Goal: Information Seeking & Learning: Obtain resource

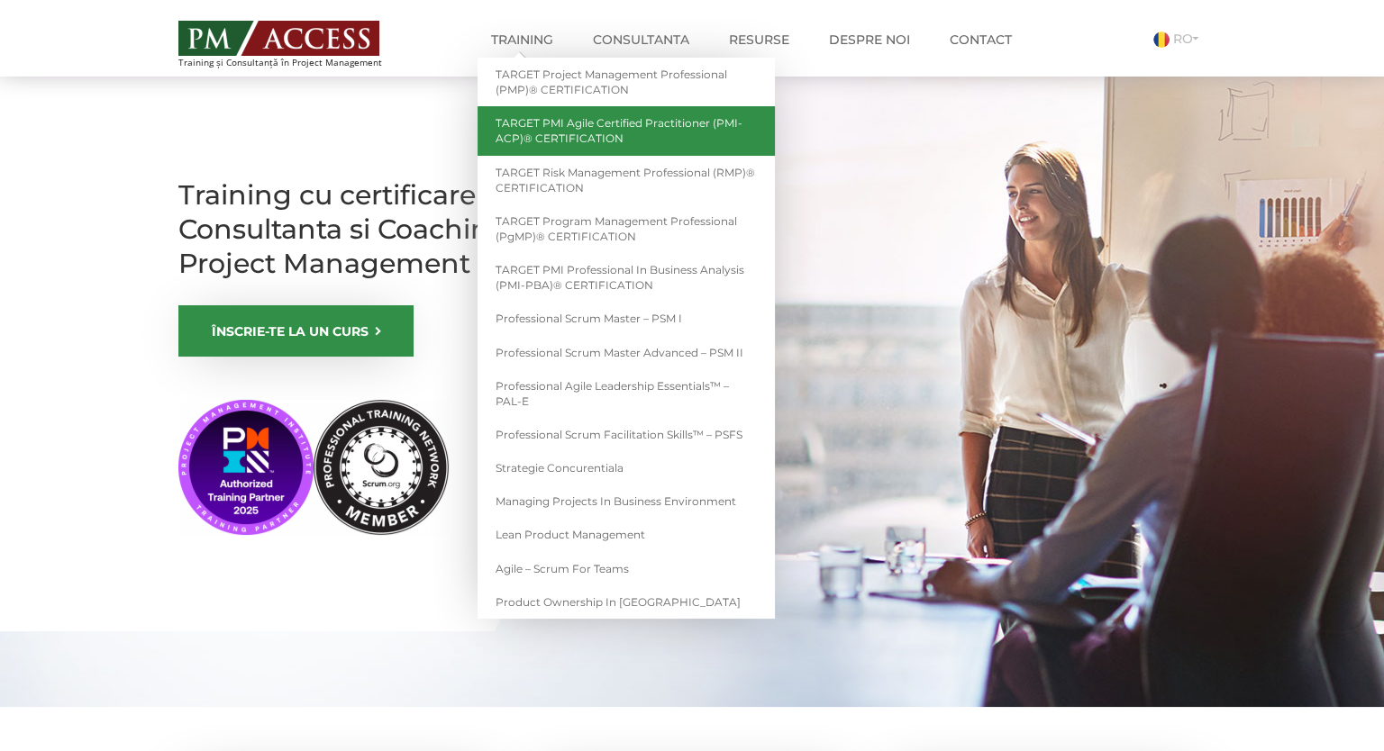
click at [647, 138] on link "TARGET PMI Agile Certified Practitioner (PMI-ACP)® CERTIFICATION" at bounding box center [625, 130] width 297 height 49
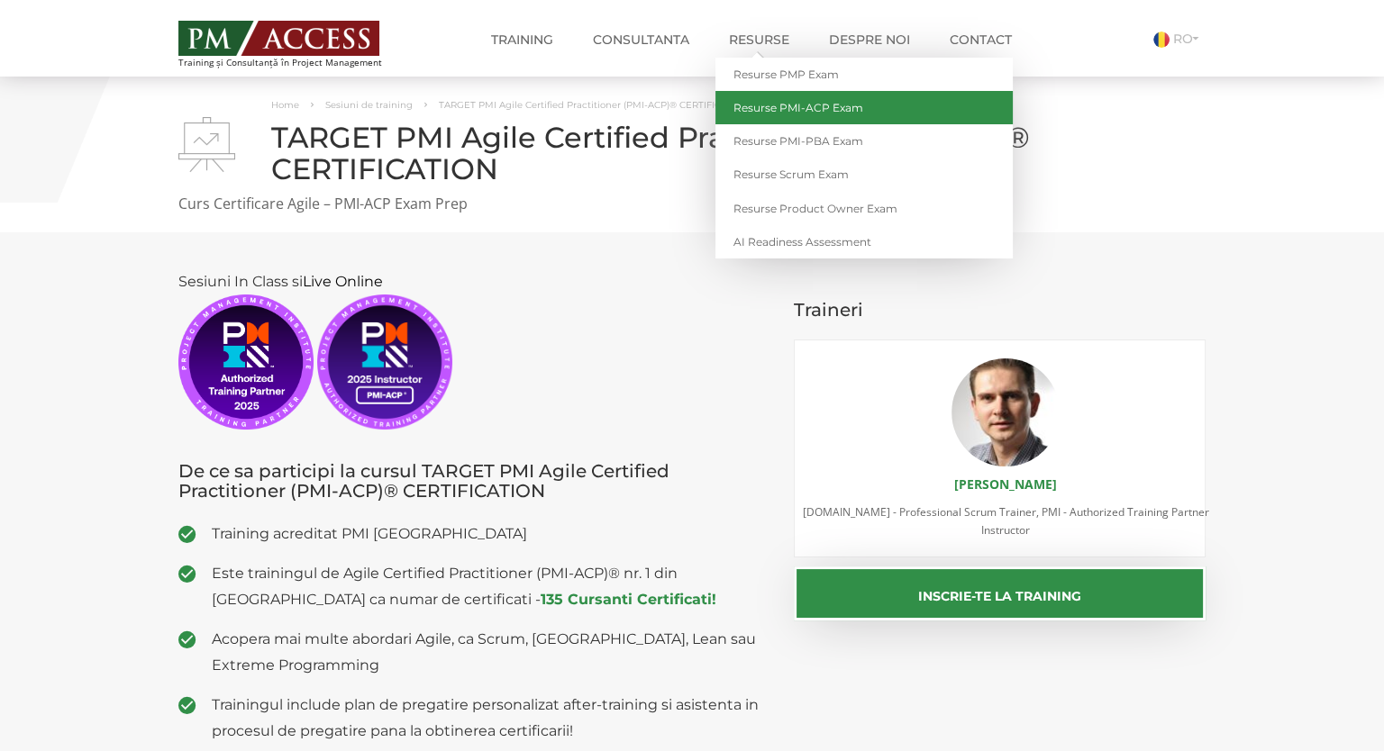
click at [838, 110] on link "Resurse PMI-ACP Exam" at bounding box center [863, 107] width 297 height 33
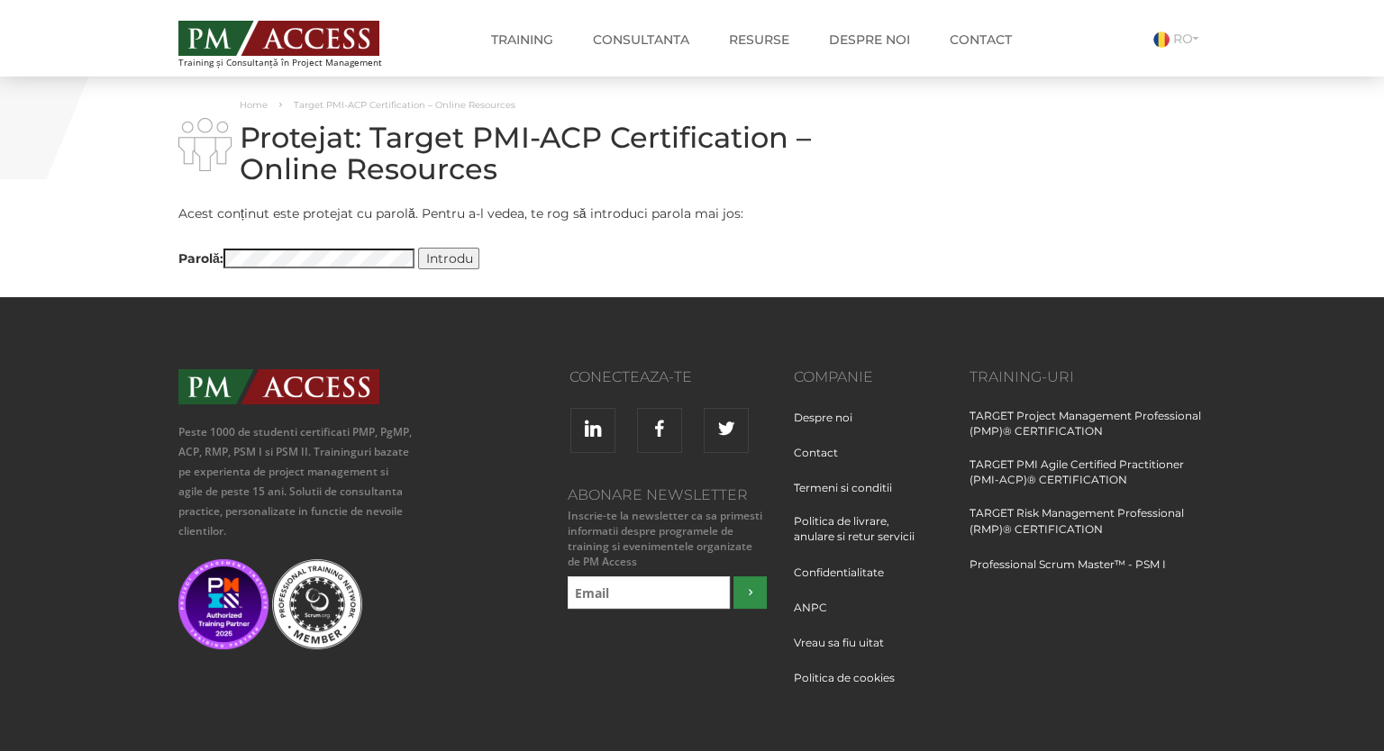
click at [448, 261] on input "Introdu" at bounding box center [448, 259] width 61 height 22
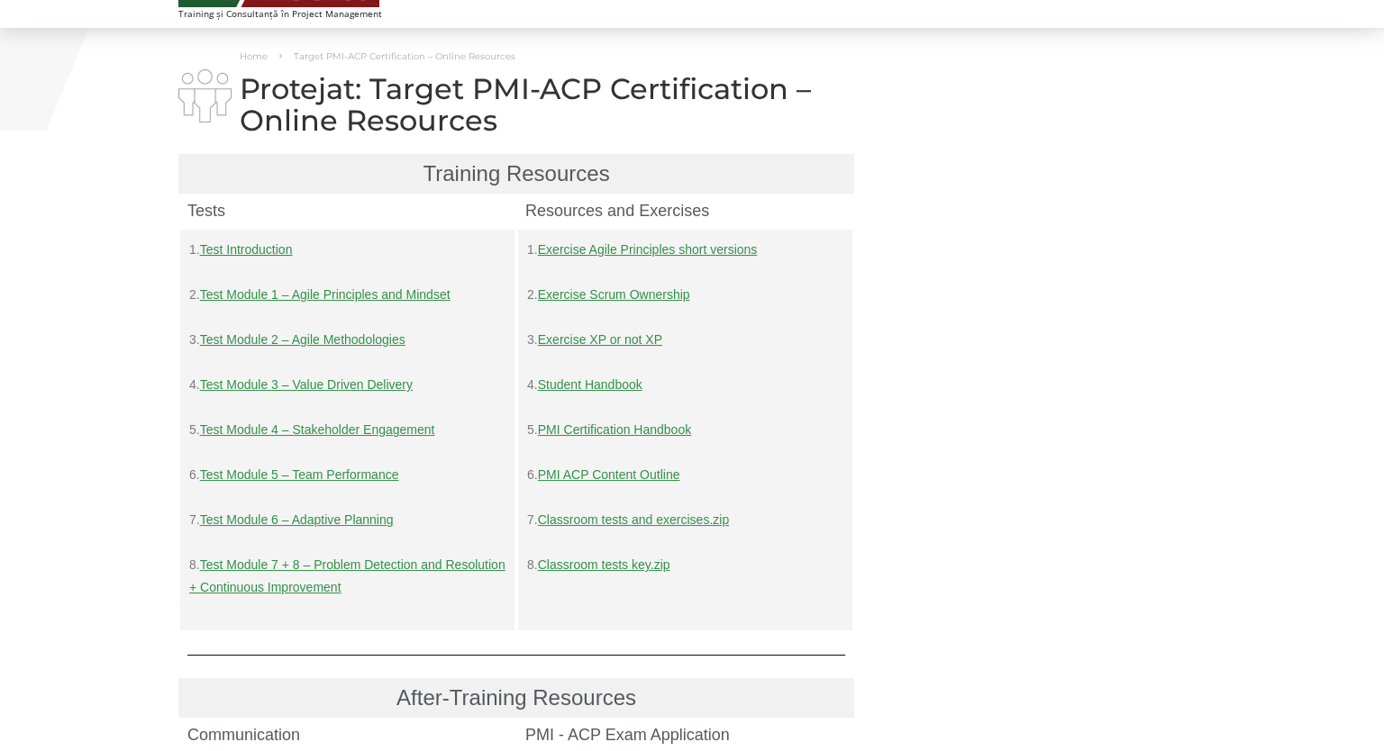
scroll to position [95, 0]
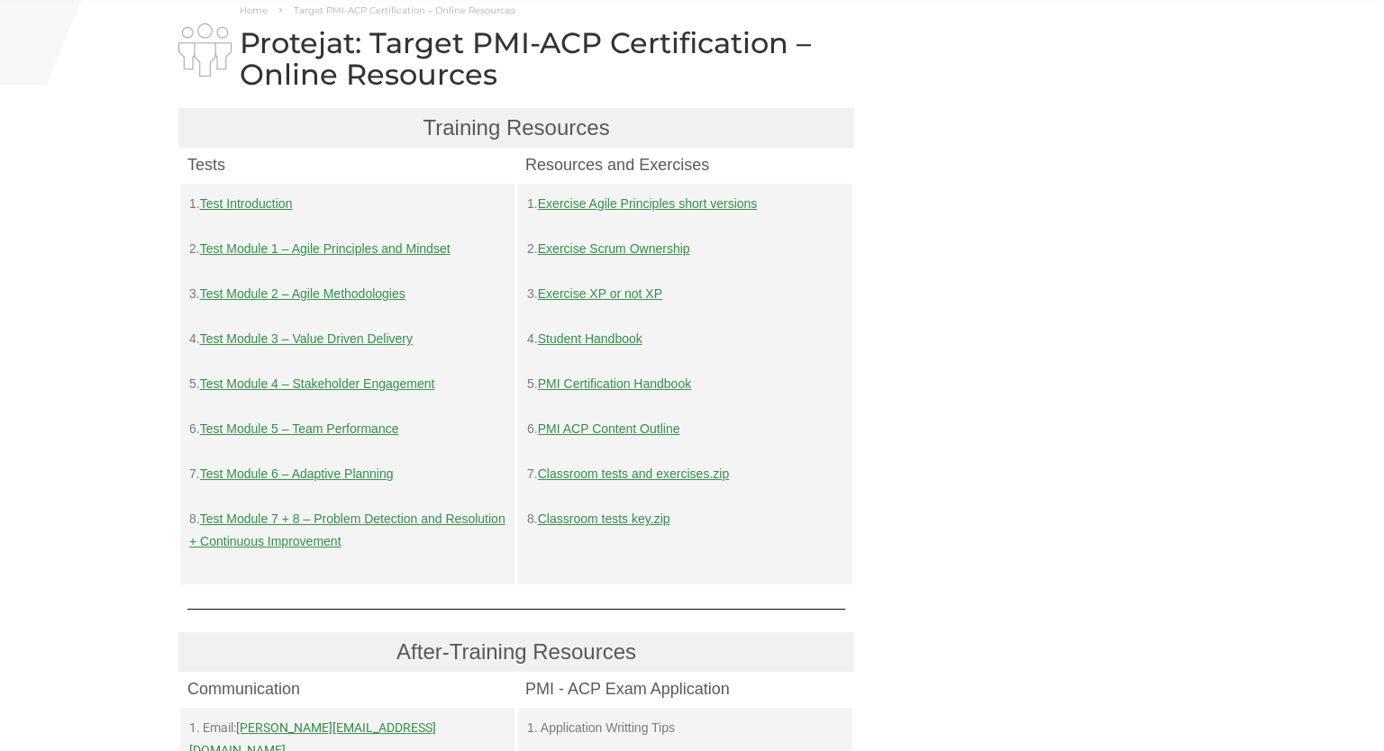
click at [612, 339] on link "Student Handbook" at bounding box center [590, 339] width 104 height 14
